Goal: Check status: Check status

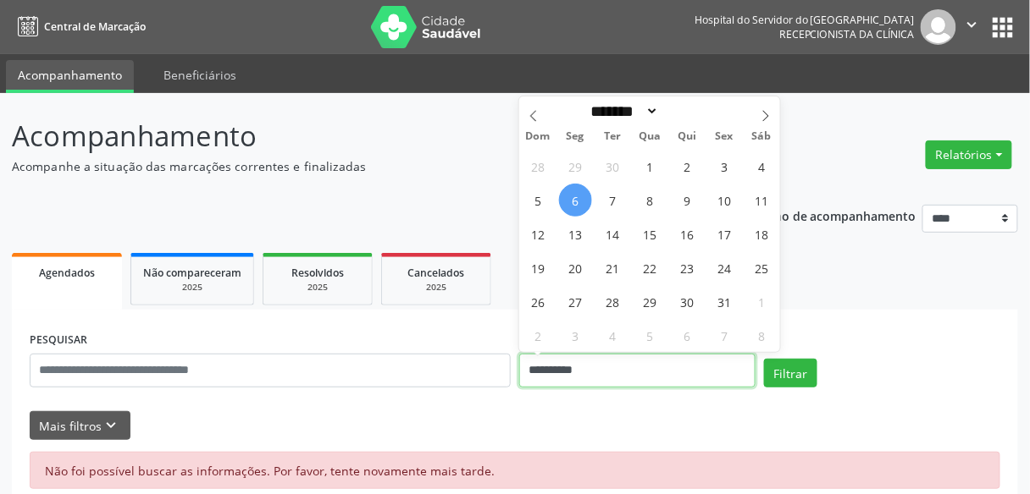
click at [541, 367] on input "**********" at bounding box center [637, 371] width 236 height 34
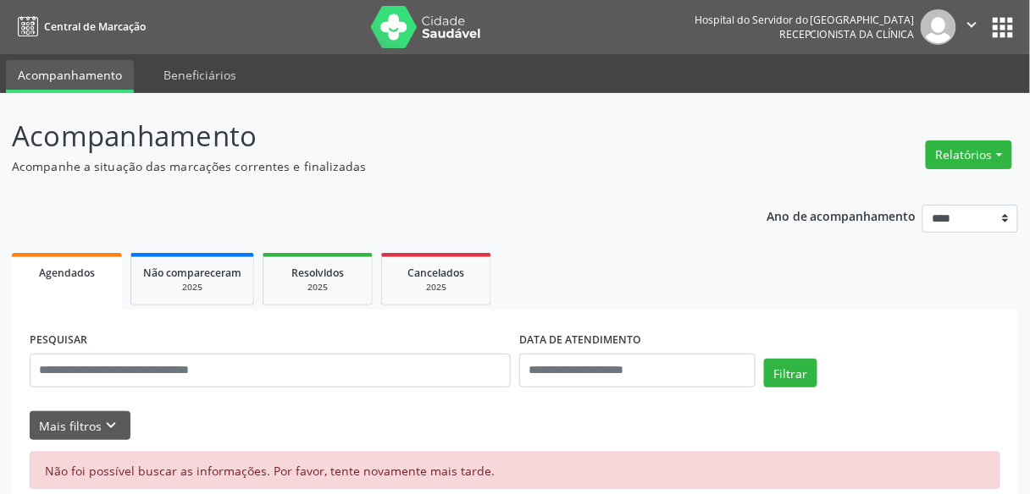
click at [374, 193] on div "Ano de acompanhamento **** **** **** **** **** Agendados Não compareceram 2025 …" at bounding box center [515, 350] width 1006 height 315
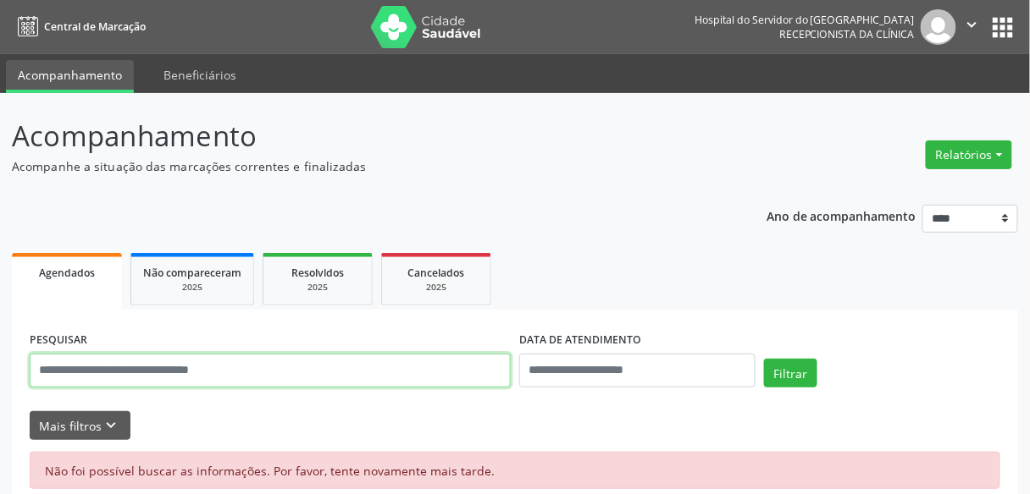
click at [128, 363] on input "text" at bounding box center [270, 371] width 481 height 34
type input "**********"
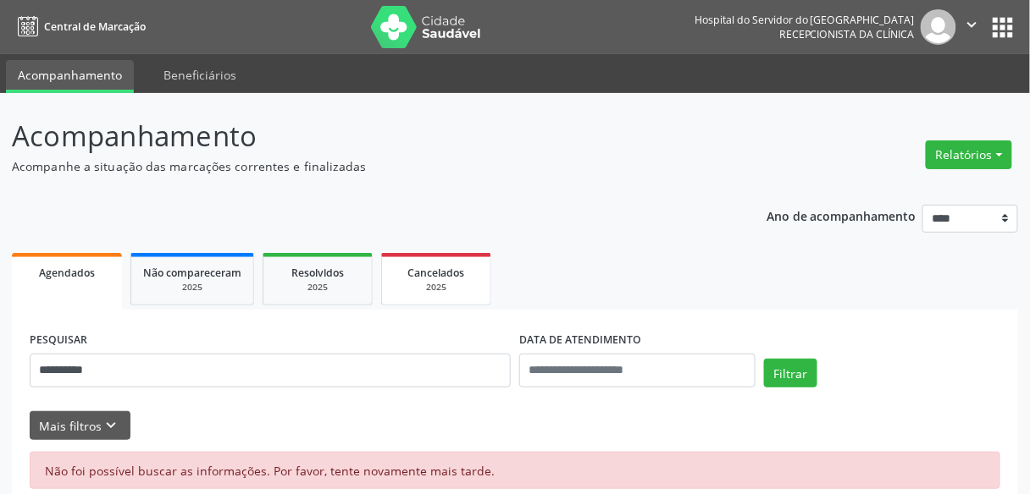
click at [467, 300] on link "Cancelados 2025" at bounding box center [436, 279] width 110 height 52
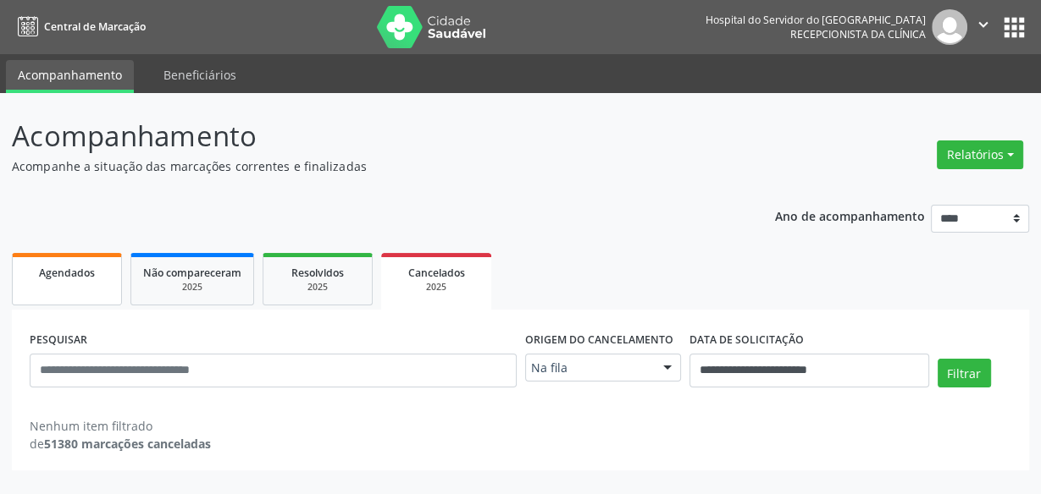
click at [34, 290] on link "Agendados" at bounding box center [67, 279] width 110 height 52
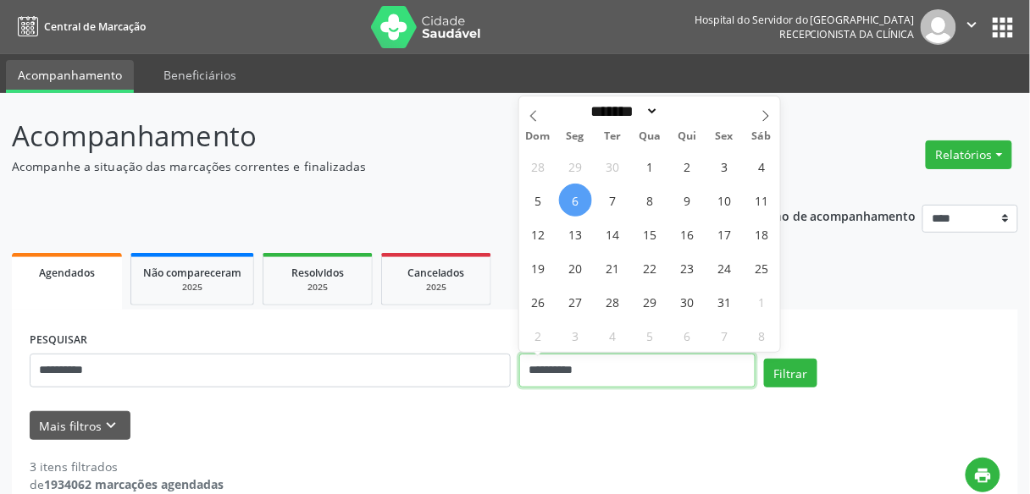
click at [531, 382] on input "**********" at bounding box center [637, 371] width 236 height 34
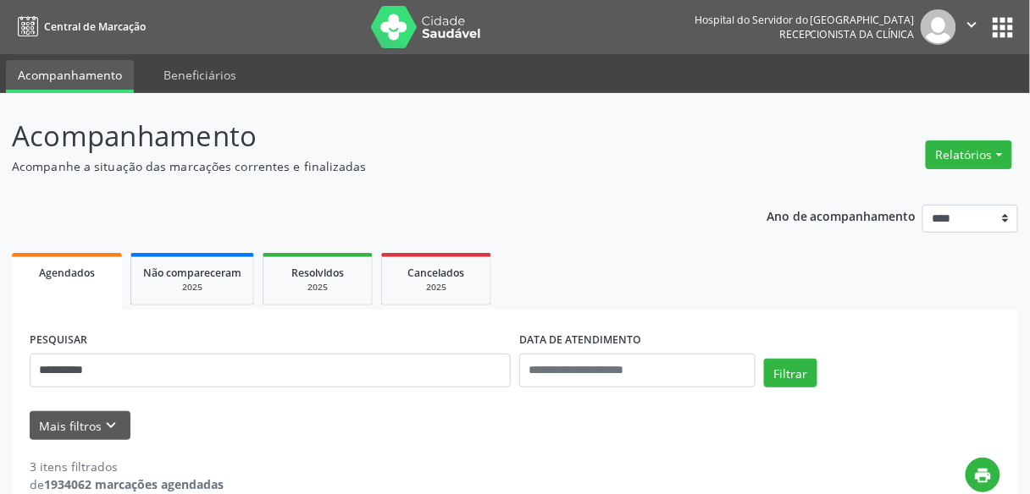
click at [923, 289] on ul "Agendados Não compareceram 2025 Resolvidos 2025 Cancelados 2025" at bounding box center [515, 279] width 1006 height 61
click at [796, 378] on button "Filtrar" at bounding box center [790, 373] width 53 height 29
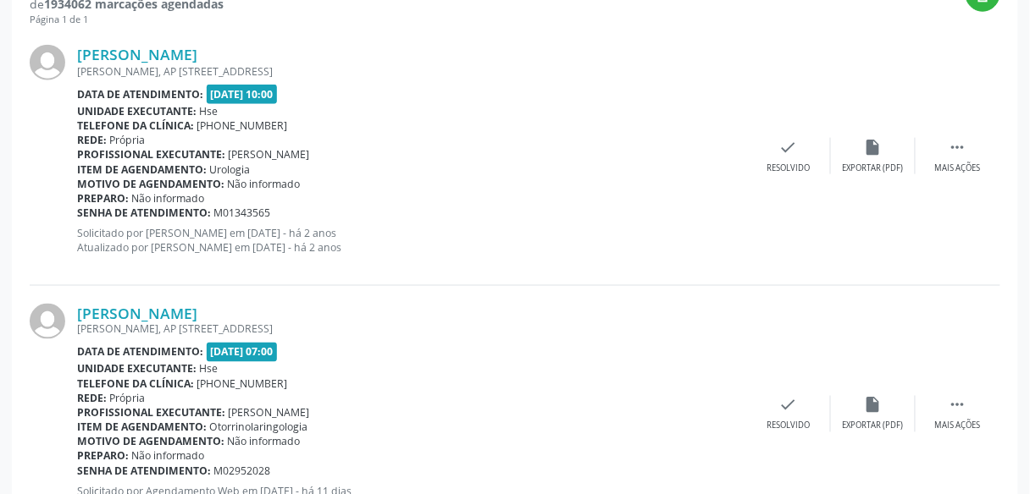
scroll to position [475, 0]
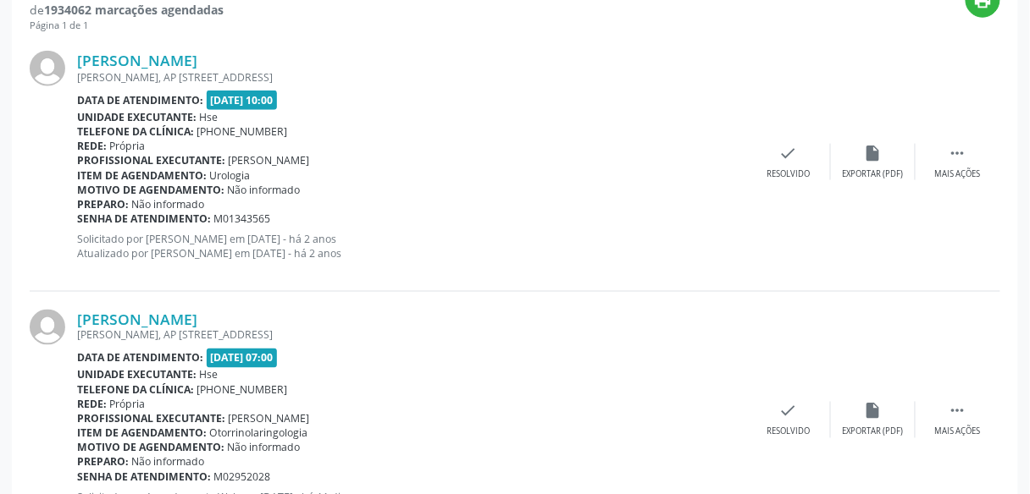
drag, startPoint x: 310, startPoint y: 313, endPoint x: 57, endPoint y: 315, distance: 253.2
click at [57, 315] on div "[PERSON_NAME] [PERSON_NAME][STREET_ADDRESS] Data de atendimento: [DATE] 07:00 U…" at bounding box center [515, 421] width 970 height 258
copy div "[PERSON_NAME]"
click at [1028, 36] on div "**********" at bounding box center [515, 220] width 1030 height 1205
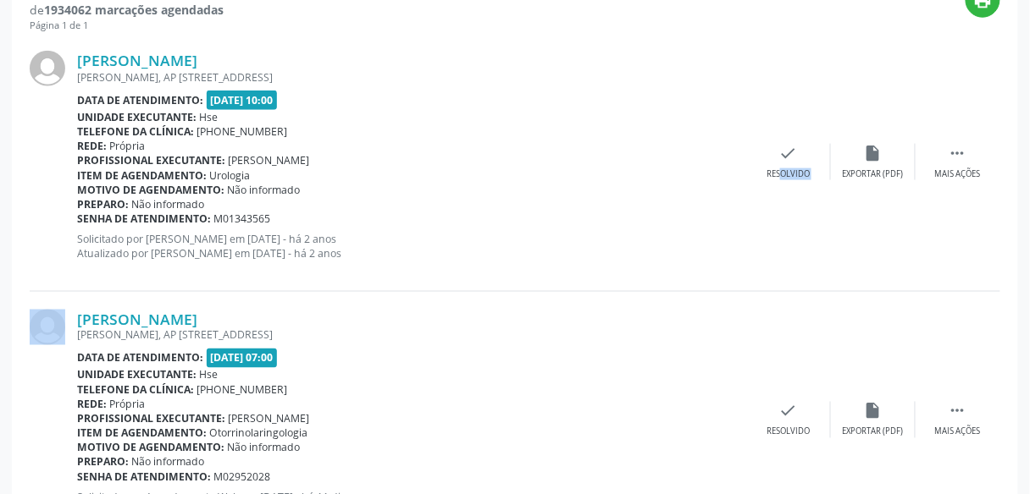
drag, startPoint x: 1028, startPoint y: 36, endPoint x: 1040, endPoint y: 33, distance: 12.3
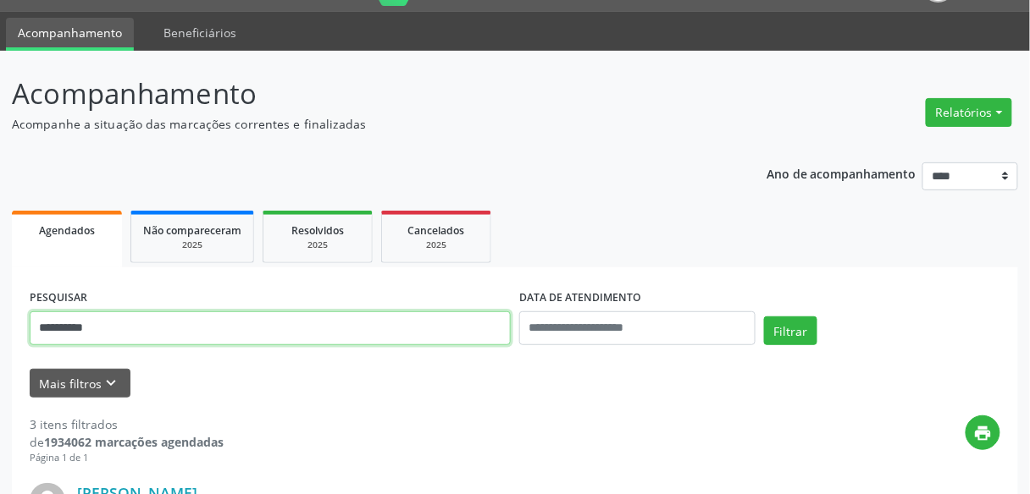
drag, startPoint x: 119, startPoint y: 329, endPoint x: 0, endPoint y: 266, distance: 135.2
paste input "**********"
click at [764, 317] on button "Filtrar" at bounding box center [790, 331] width 53 height 29
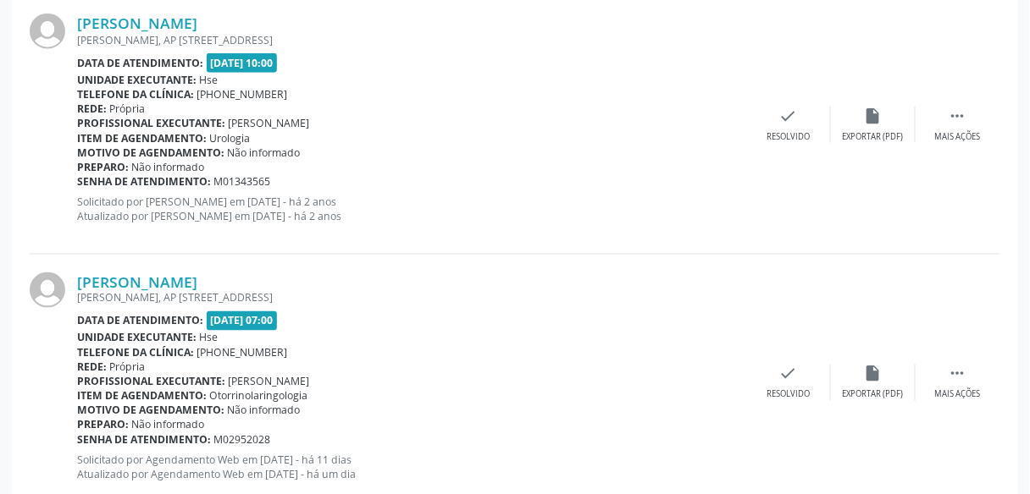
scroll to position [496, 0]
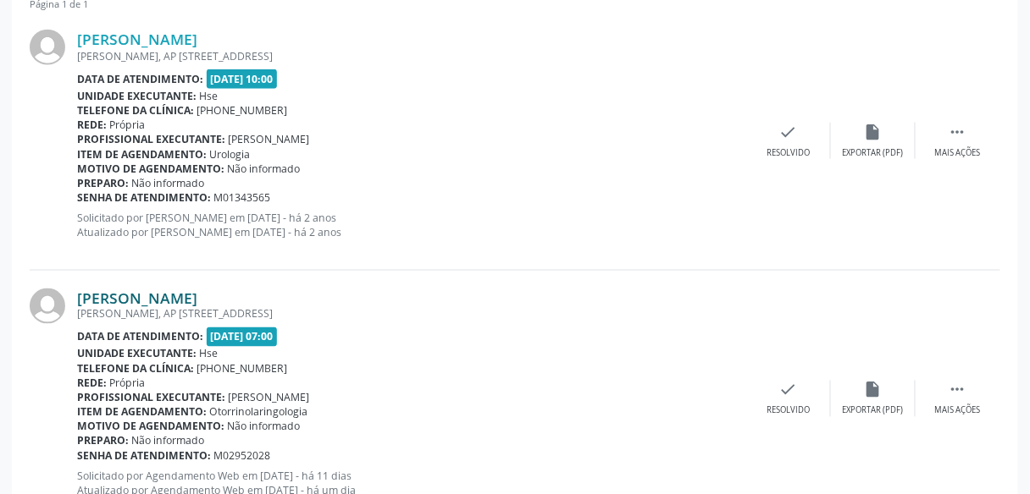
drag, startPoint x: 321, startPoint y: 292, endPoint x: 79, endPoint y: 301, distance: 242.3
click at [79, 301] on div "[PERSON_NAME]" at bounding box center [411, 298] width 669 height 19
copy link "[PERSON_NAME]"
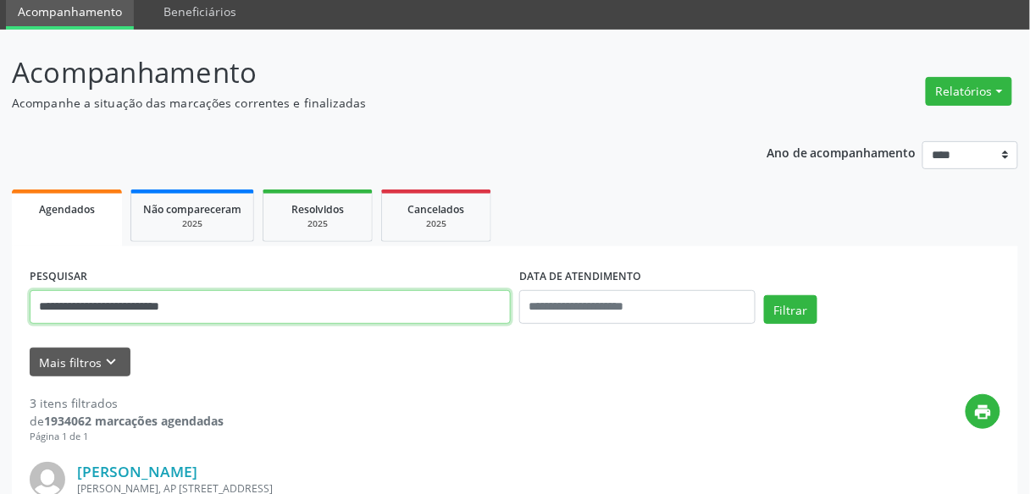
drag, startPoint x: 247, startPoint y: 301, endPoint x: 0, endPoint y: 288, distance: 247.6
type input "**********"
click at [764, 295] on button "Filtrar" at bounding box center [790, 309] width 53 height 29
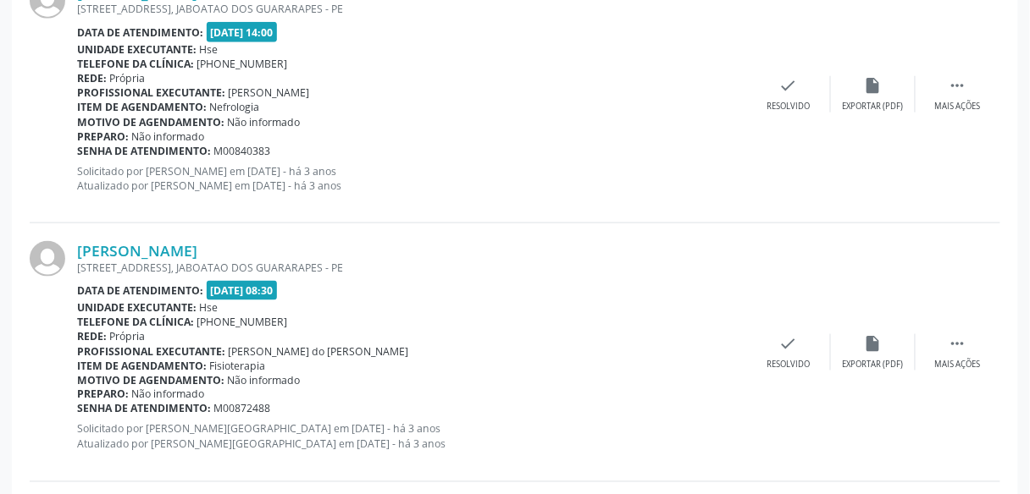
scroll to position [3949, 0]
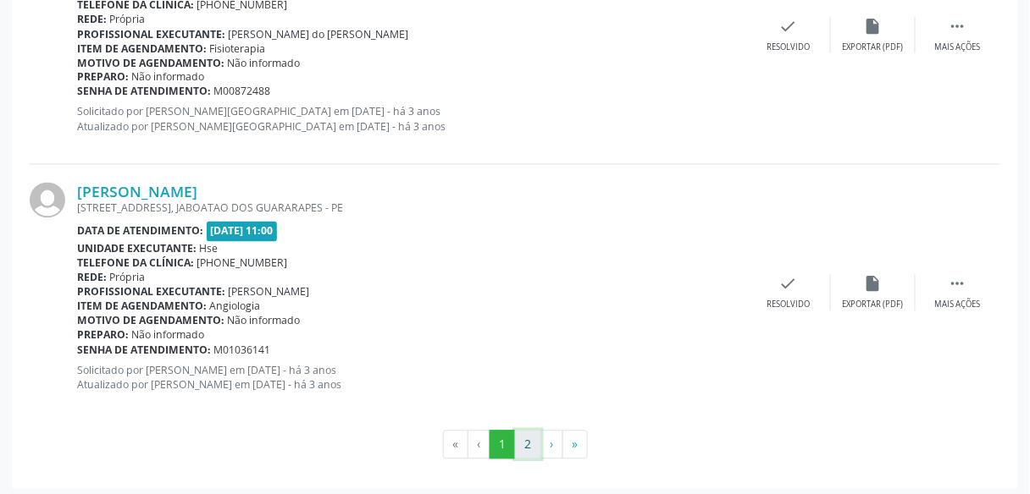
click at [528, 450] on button "2" at bounding box center [528, 445] width 26 height 29
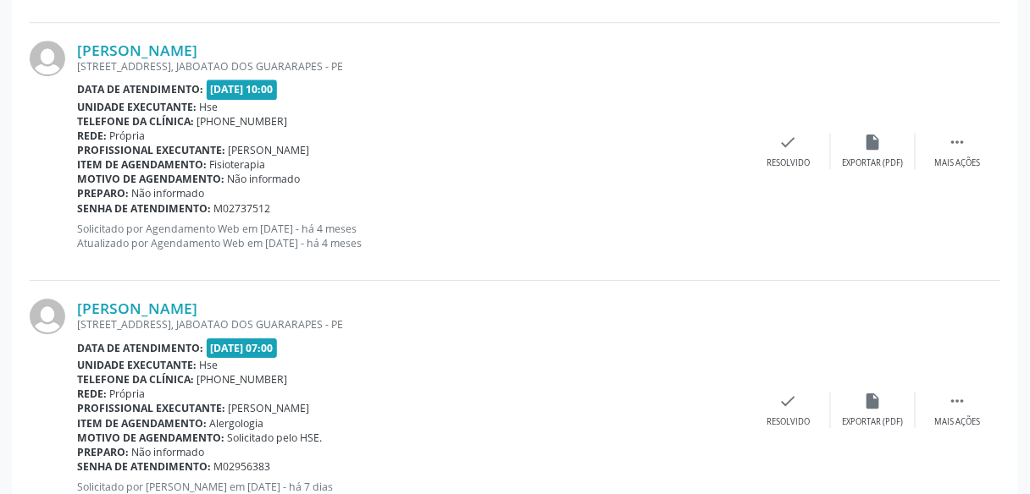
scroll to position [2820, 0]
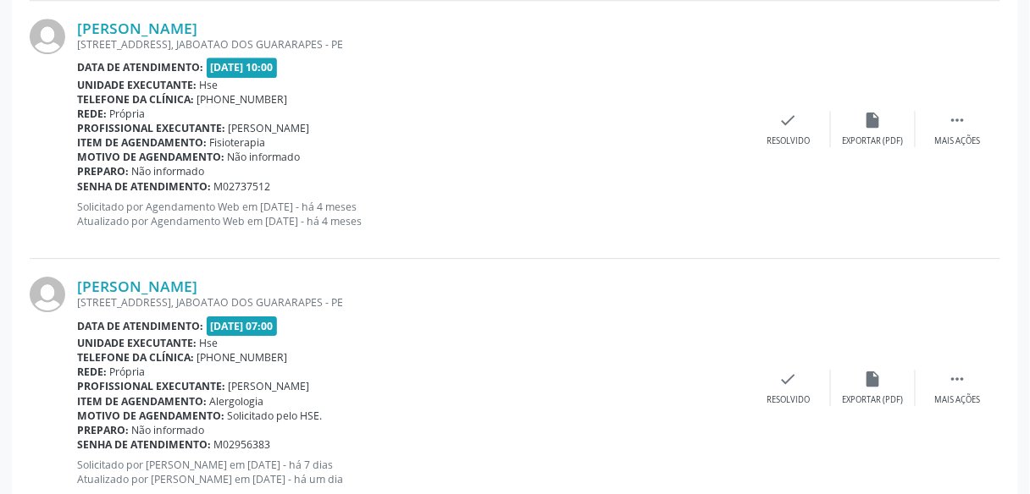
click at [293, 277] on div "[PERSON_NAME]" at bounding box center [411, 286] width 669 height 19
drag, startPoint x: 293, startPoint y: 277, endPoint x: 97, endPoint y: 288, distance: 195.9
click at [97, 288] on div "[PERSON_NAME]" at bounding box center [411, 286] width 669 height 19
copy div "[PERSON_NAME]"
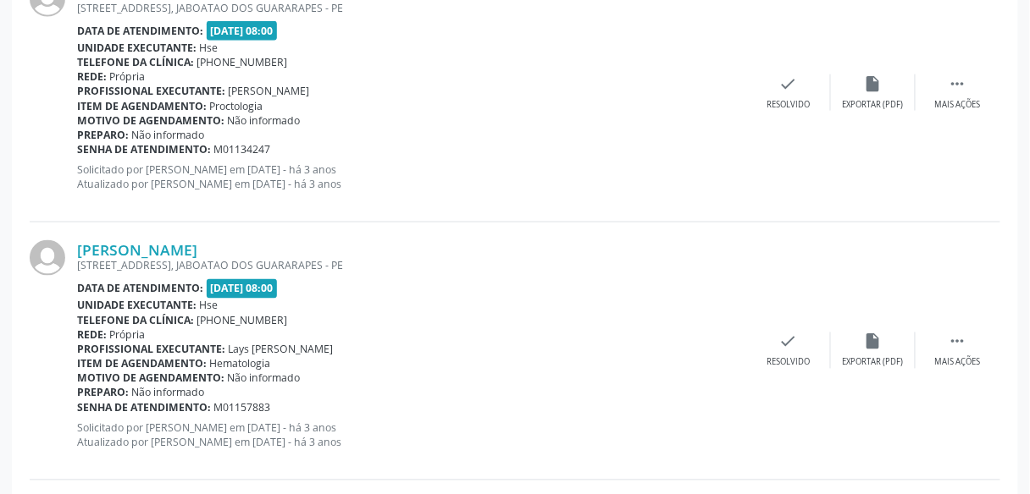
scroll to position [226, 0]
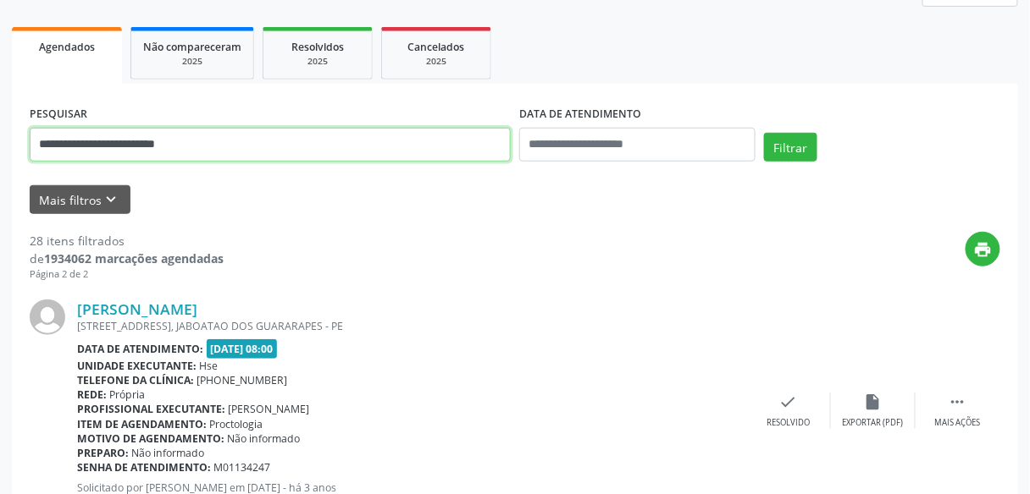
drag, startPoint x: 235, startPoint y: 132, endPoint x: 0, endPoint y: 104, distance: 237.0
type input "**********"
click at [764, 133] on button "Filtrar" at bounding box center [790, 147] width 53 height 29
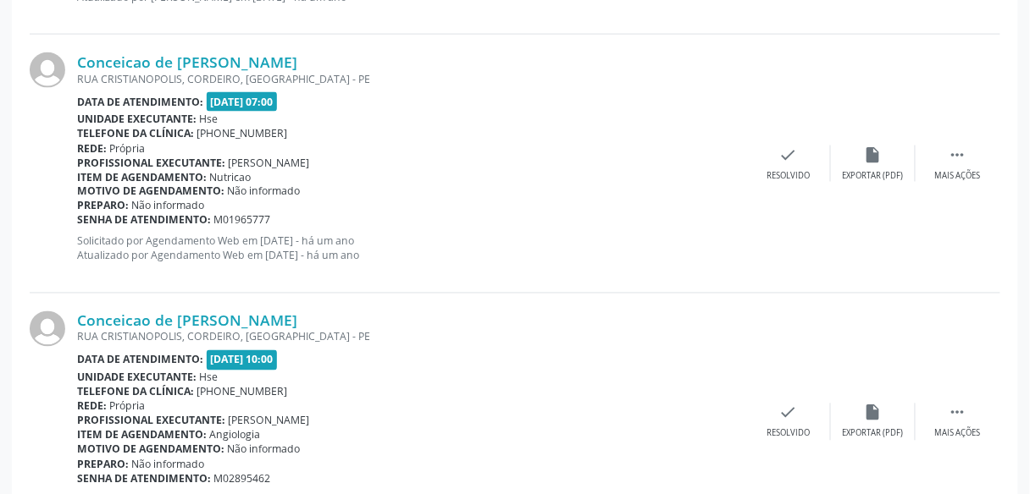
scroll to position [3915, 0]
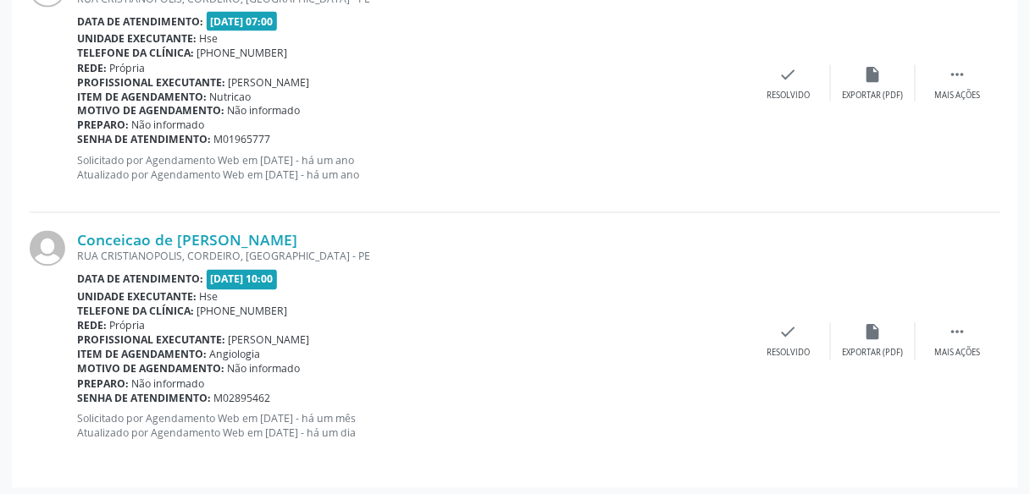
drag, startPoint x: 356, startPoint y: 233, endPoint x: 69, endPoint y: 233, distance: 286.2
click at [69, 233] on div "Conceicao de [PERSON_NAME] RUA CRISTIANOPOLIS, [GEOGRAPHIC_DATA], [GEOGRAPHIC_D…" at bounding box center [515, 341] width 970 height 257
copy div "Conceicao de [PERSON_NAME]"
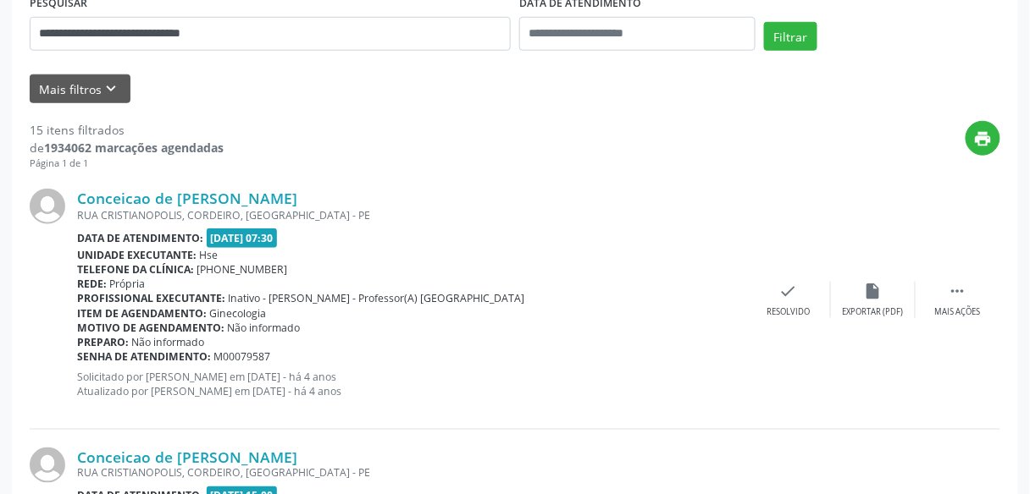
scroll to position [24, 0]
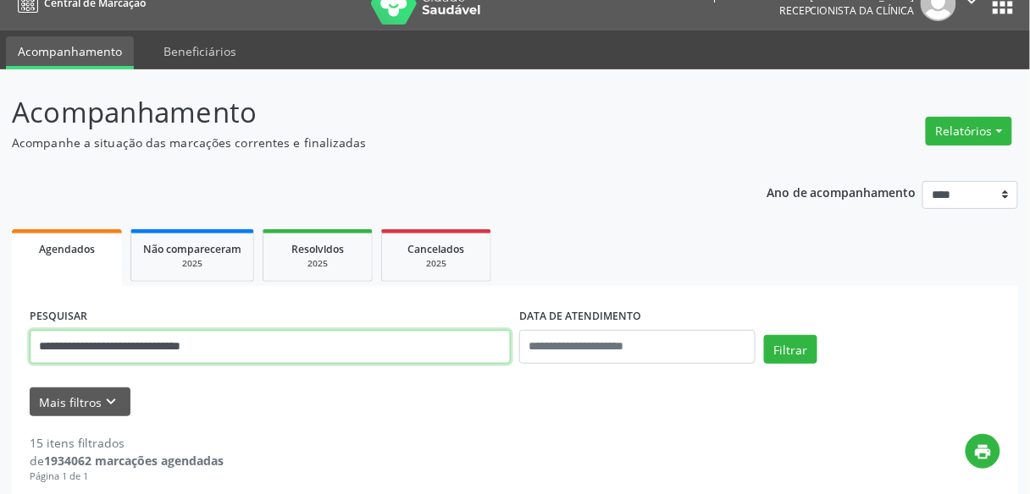
drag, startPoint x: 224, startPoint y: 349, endPoint x: 0, endPoint y: 335, distance: 223.9
type input "**********"
click at [764, 335] on button "Filtrar" at bounding box center [790, 349] width 53 height 29
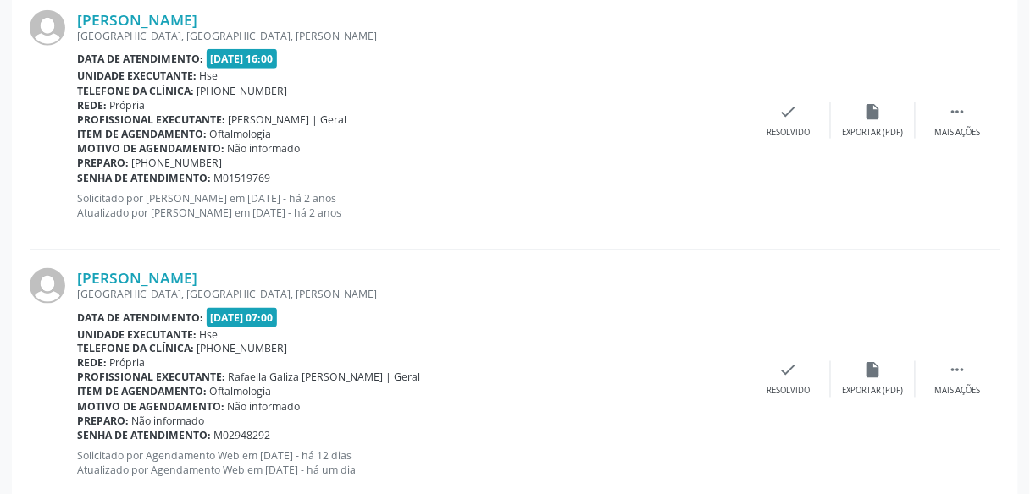
scroll to position [2107, 0]
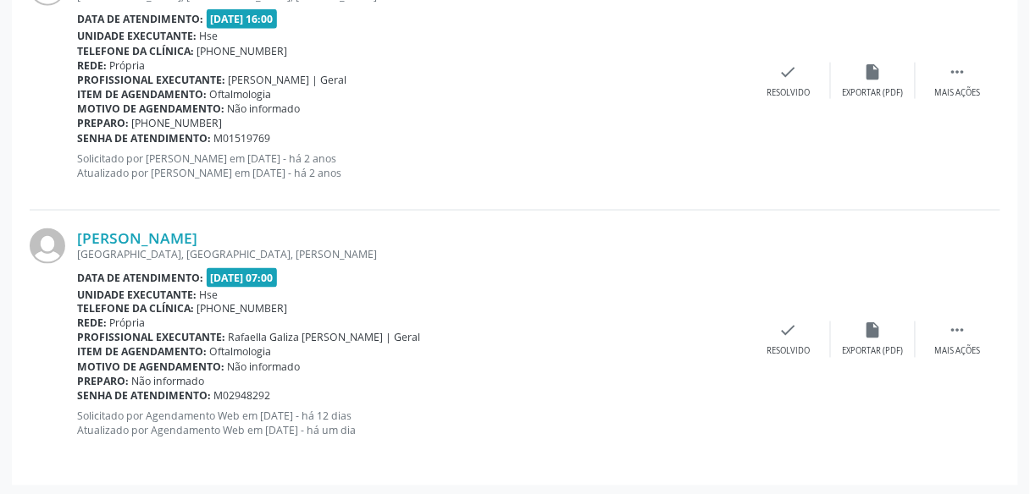
drag, startPoint x: 248, startPoint y: 232, endPoint x: 61, endPoint y: 234, distance: 187.1
click at [61, 234] on div "[PERSON_NAME] [GEOGRAPHIC_DATA], [GEOGRAPHIC_DATA], [PERSON_NAME] Data de atend…" at bounding box center [515, 339] width 970 height 257
copy div "[PERSON_NAME]"
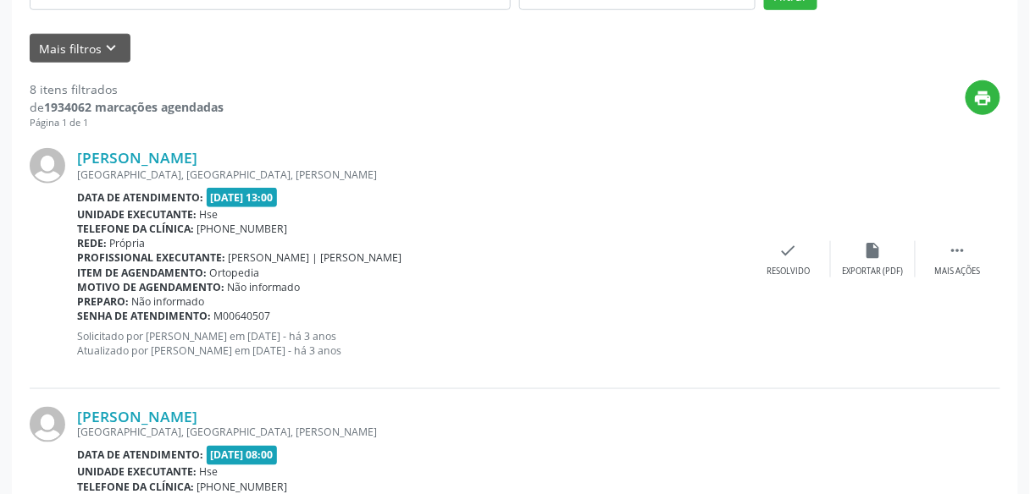
scroll to position [0, 0]
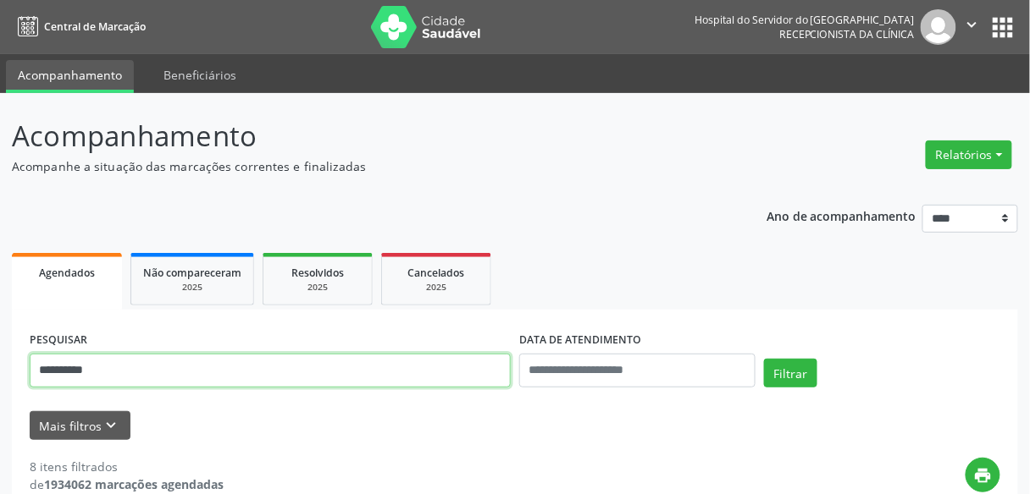
drag, startPoint x: 119, startPoint y: 366, endPoint x: 0, endPoint y: 337, distance: 122.0
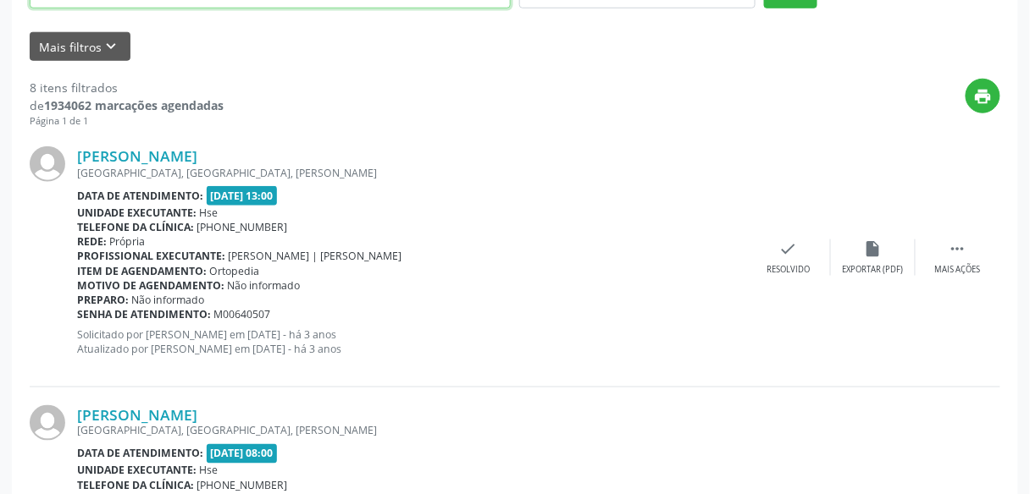
scroll to position [128, 0]
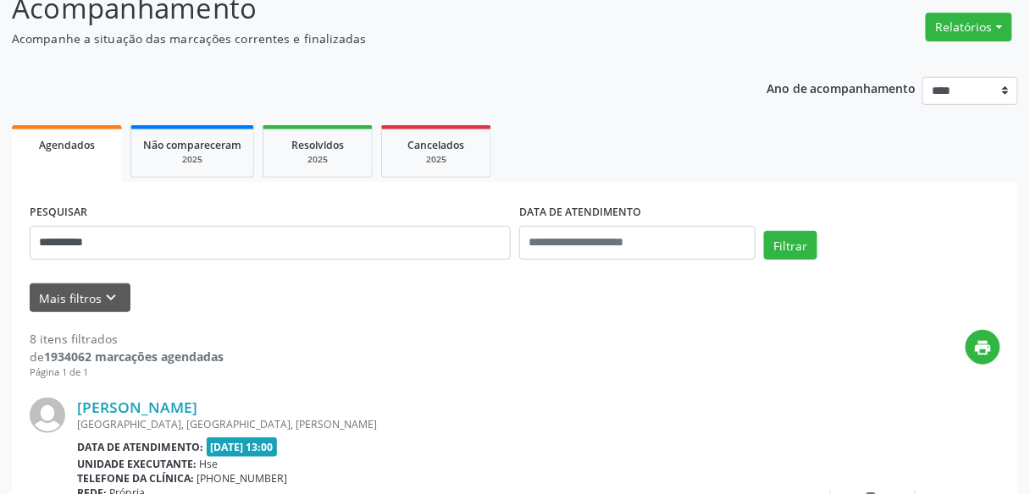
click at [198, 222] on div "**********" at bounding box center [269, 236] width 489 height 72
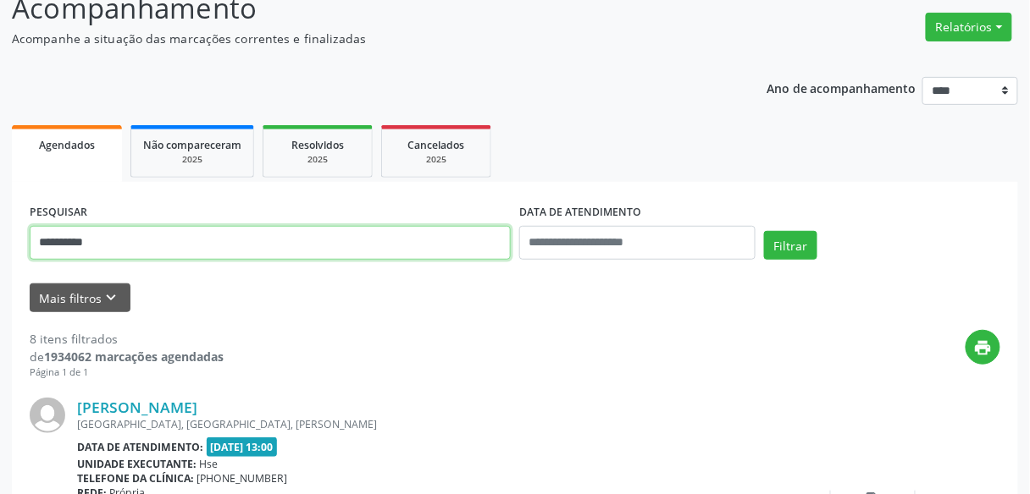
drag, startPoint x: 156, startPoint y: 230, endPoint x: 0, endPoint y: 207, distance: 157.4
type input "**********"
click at [764, 231] on button "Filtrar" at bounding box center [790, 245] width 53 height 29
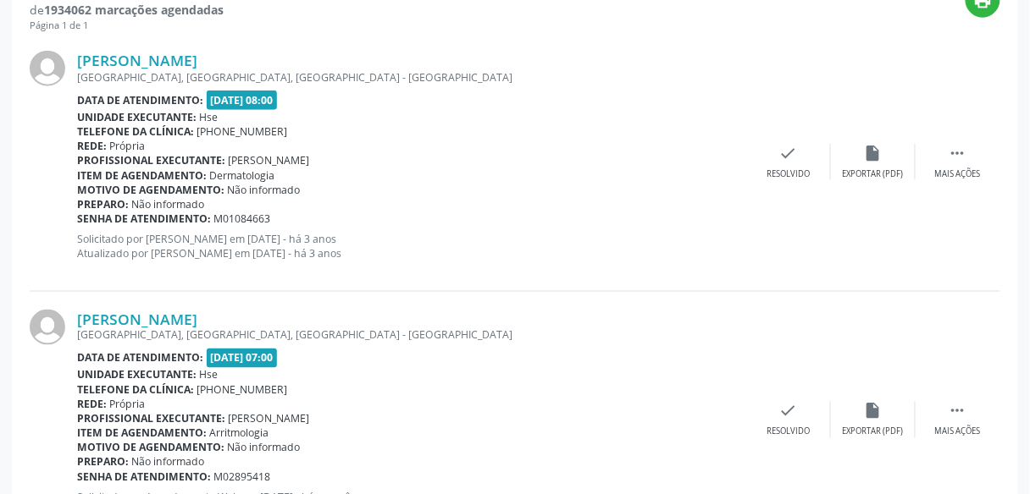
scroll to position [558, 0]
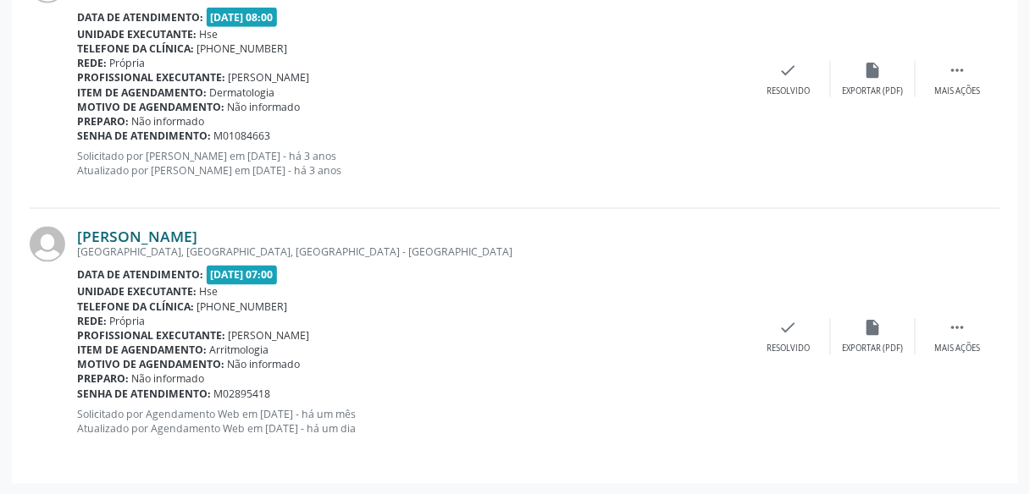
drag, startPoint x: 219, startPoint y: 233, endPoint x: 76, endPoint y: 242, distance: 143.4
click at [77, 242] on div "[PERSON_NAME]" at bounding box center [411, 236] width 669 height 19
copy link "[PERSON_NAME]"
